Goal: Find specific page/section: Find specific page/section

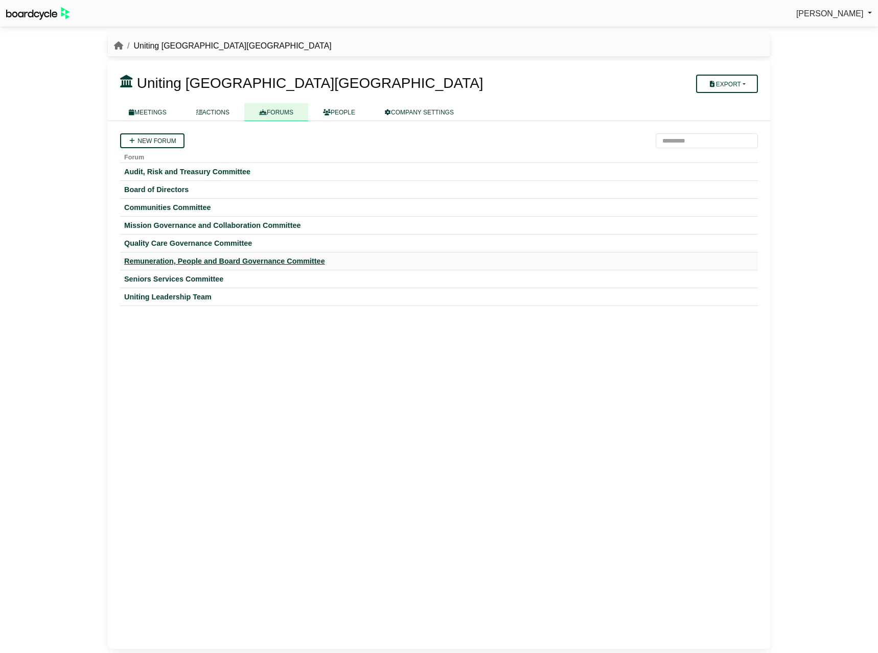
click at [184, 258] on div "Remuneration, People and Board Governance Committee" at bounding box center [438, 260] width 629 height 9
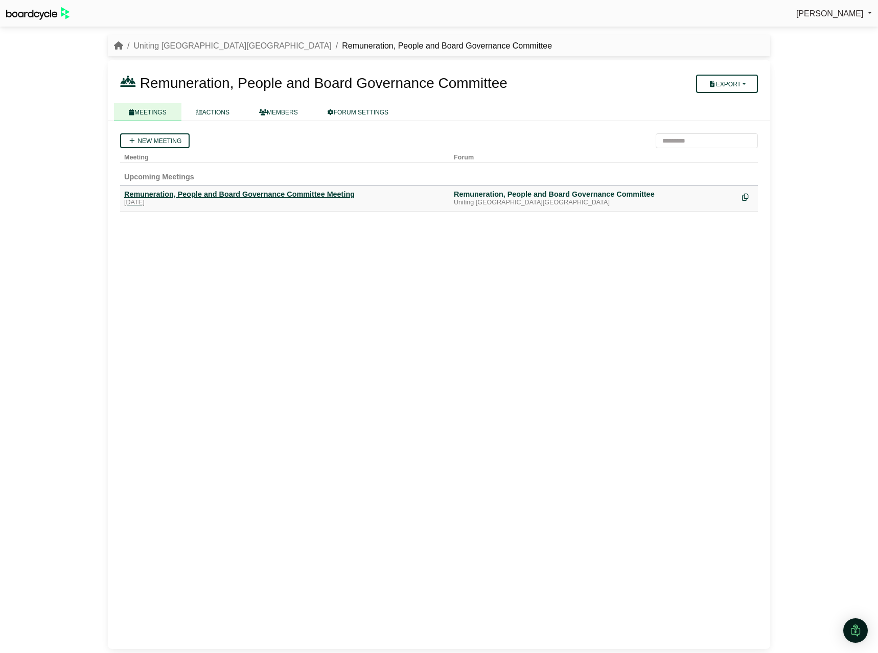
click at [206, 191] on div "Remuneration, People and Board Governance Committee Meeting" at bounding box center [284, 194] width 321 height 9
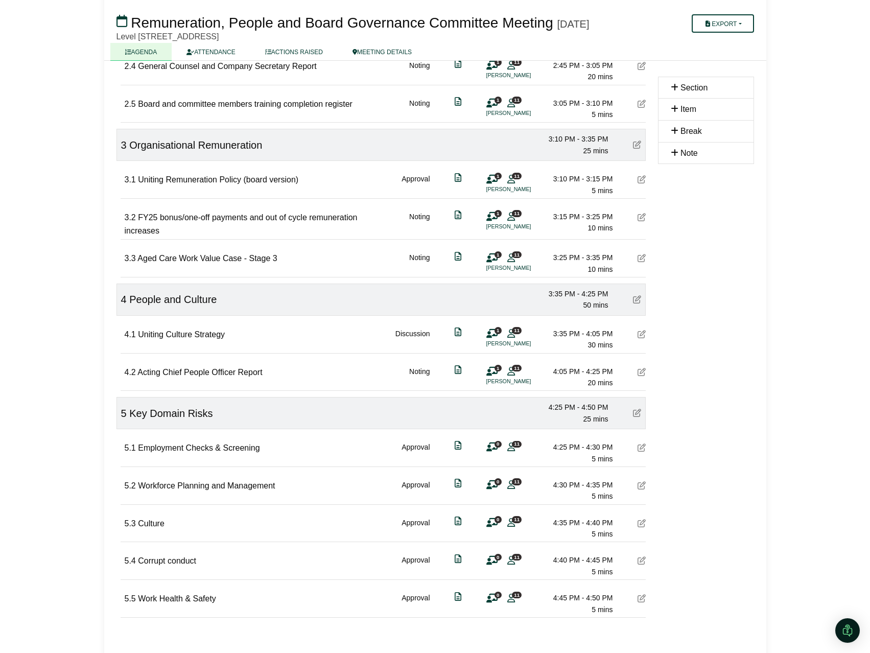
scroll to position [466, 0]
